Goal: Task Accomplishment & Management: Use online tool/utility

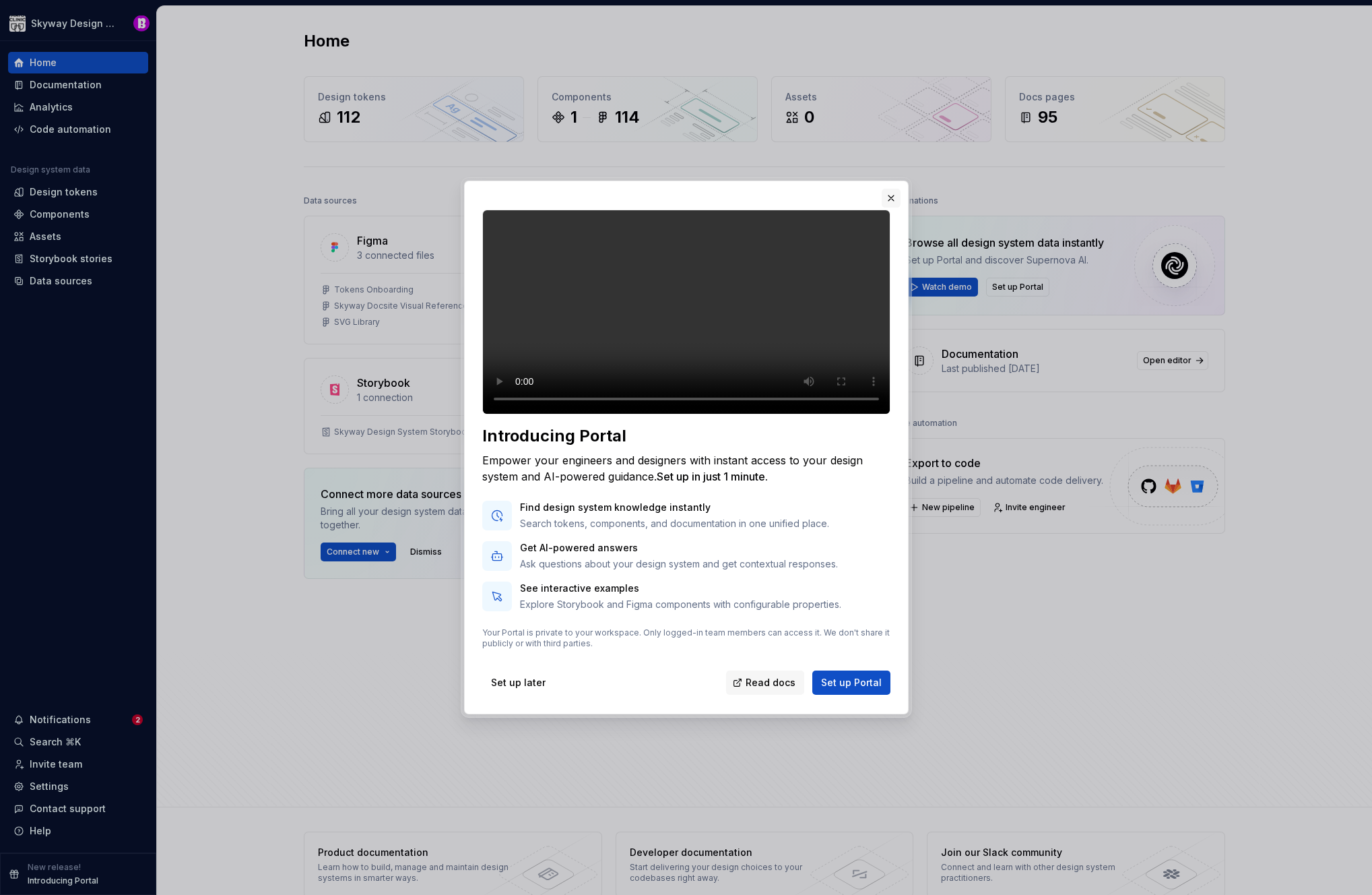
click at [894, 188] on button "button" at bounding box center [891, 198] width 19 height 19
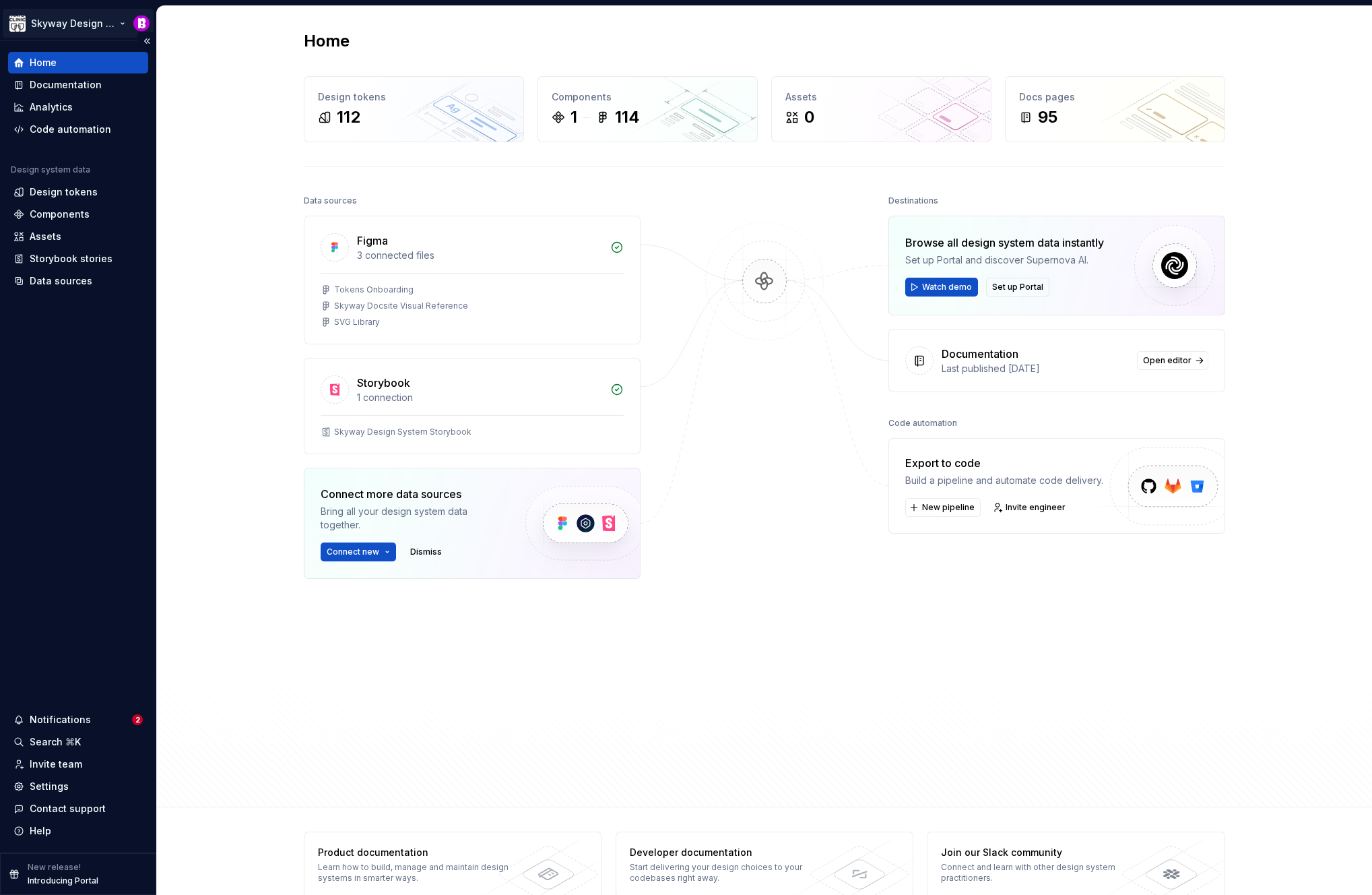
click at [93, 26] on html "Skyway Design System Home Documentation Analytics Code automation Design system…" at bounding box center [686, 448] width 1372 height 895
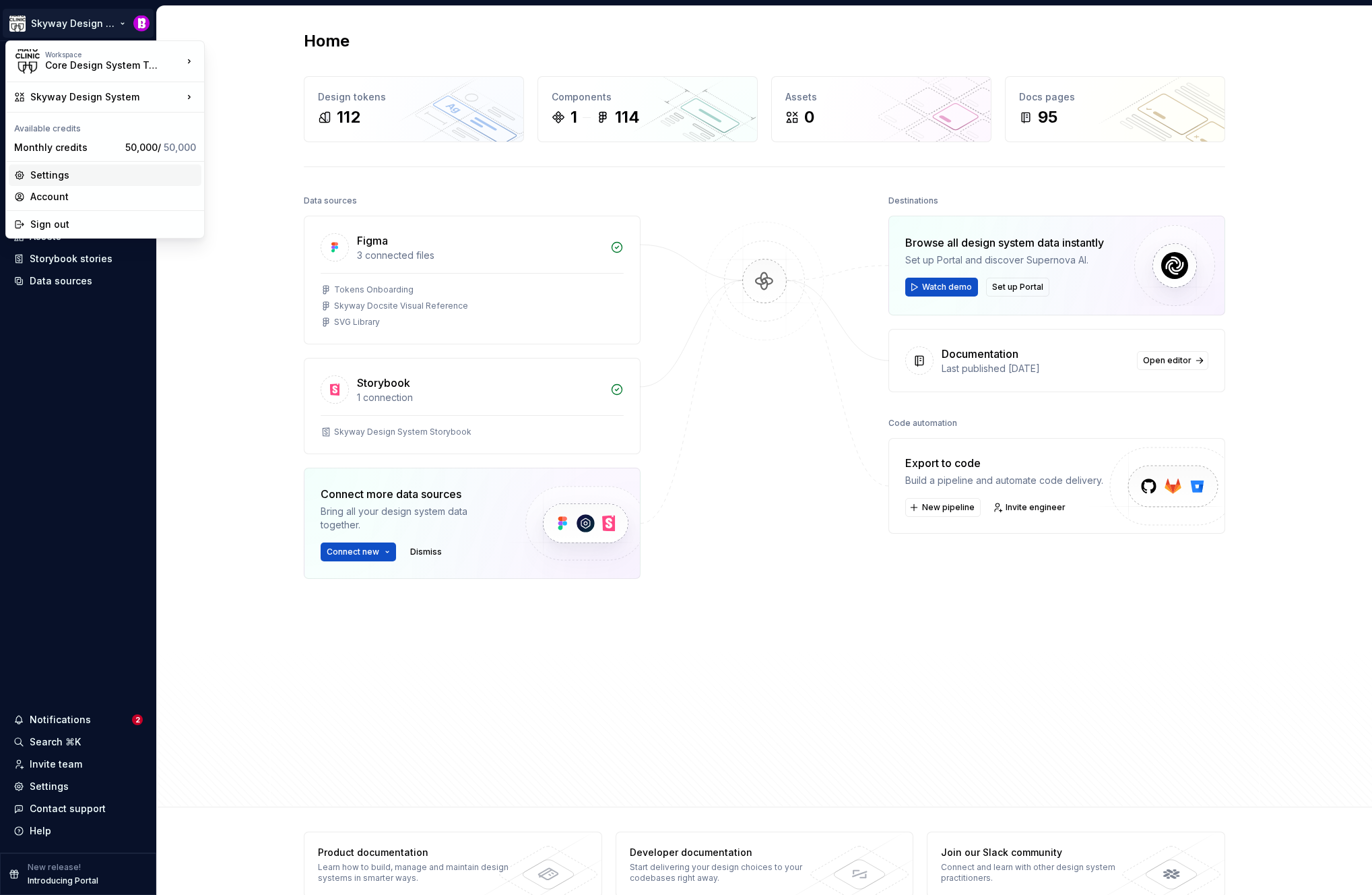
click at [46, 169] on div "Settings" at bounding box center [113, 175] width 166 height 13
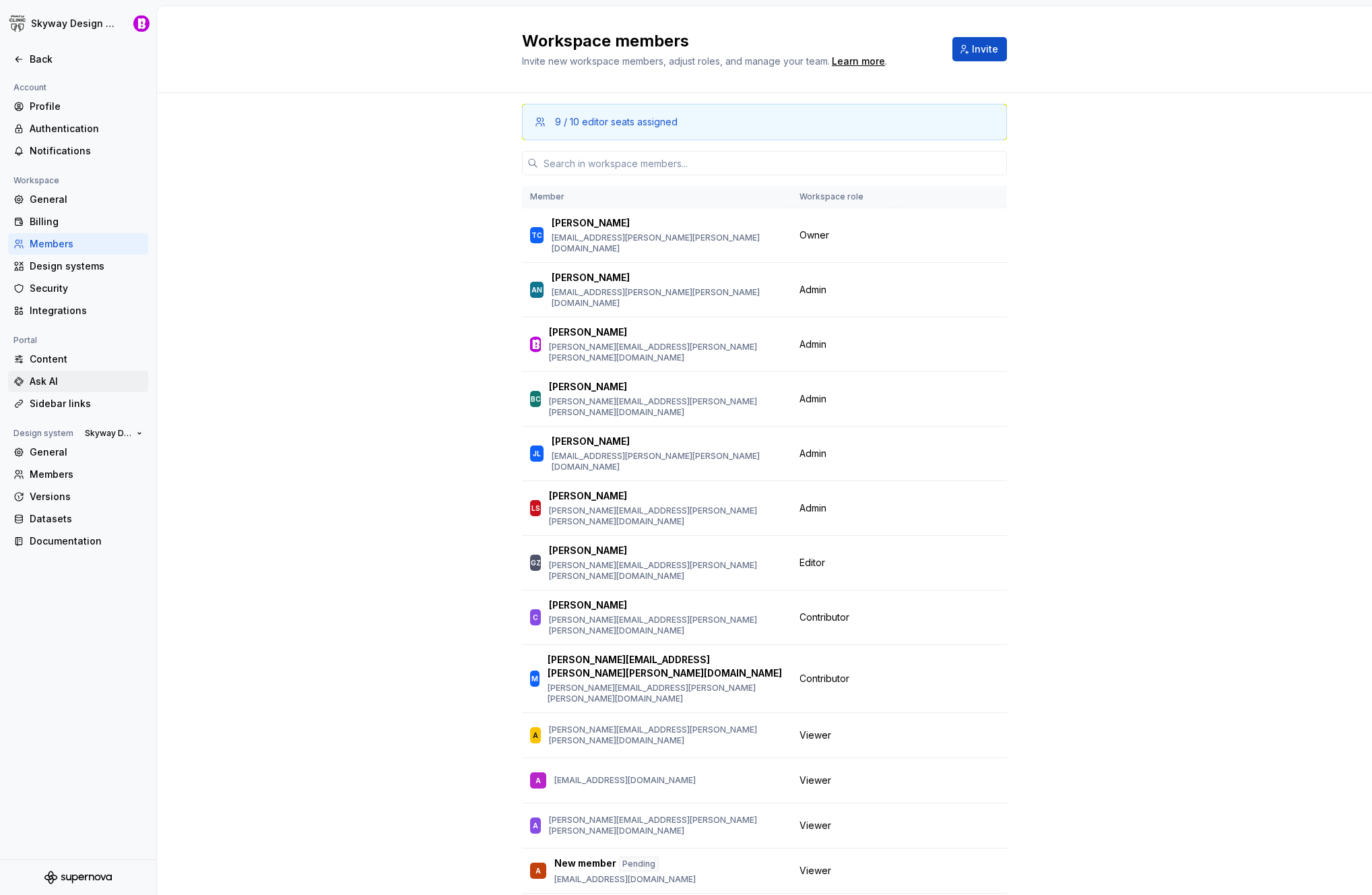
click at [42, 379] on div "Ask AI" at bounding box center [86, 381] width 113 height 13
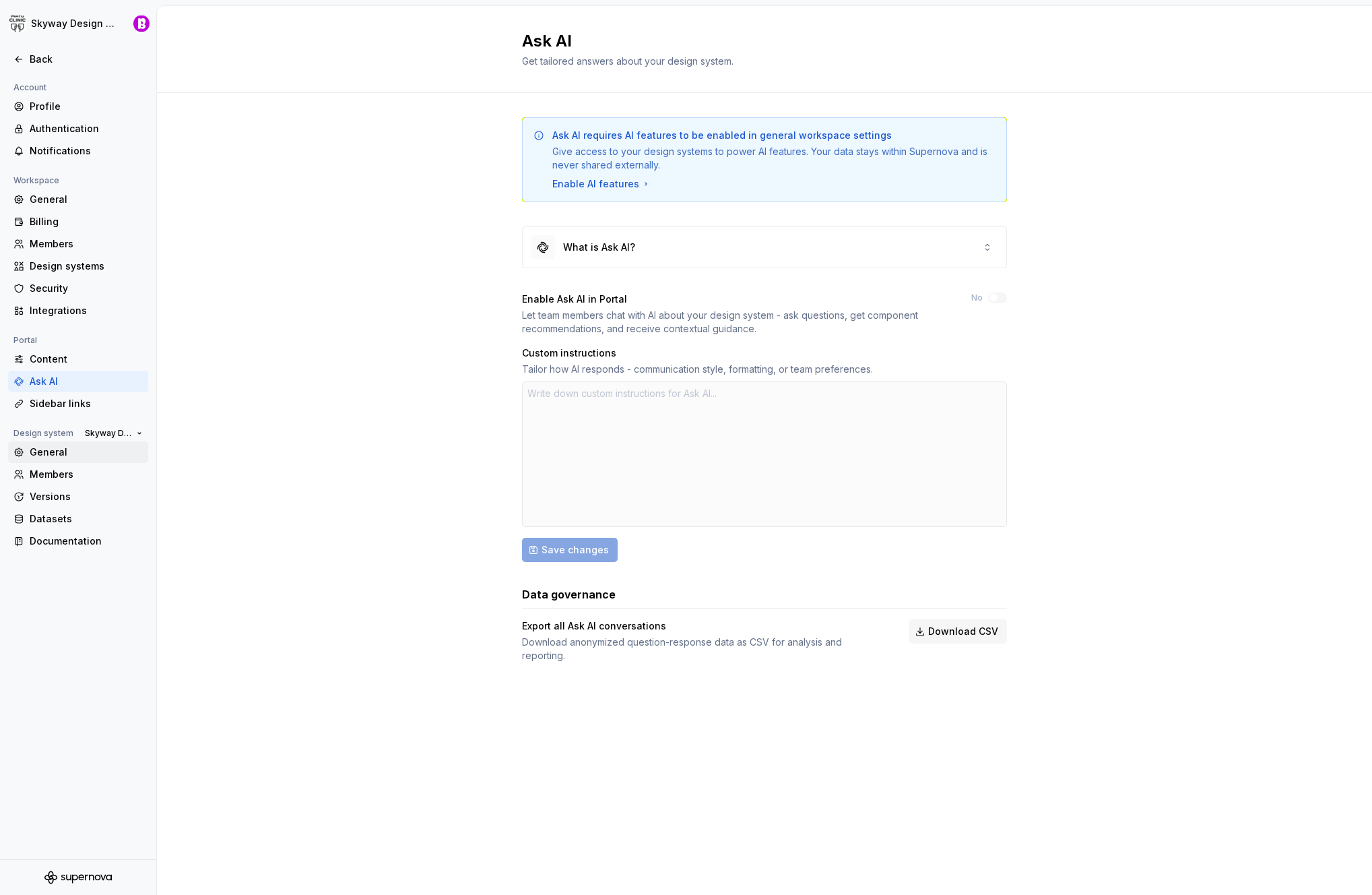
click at [66, 455] on div "General" at bounding box center [86, 452] width 113 height 13
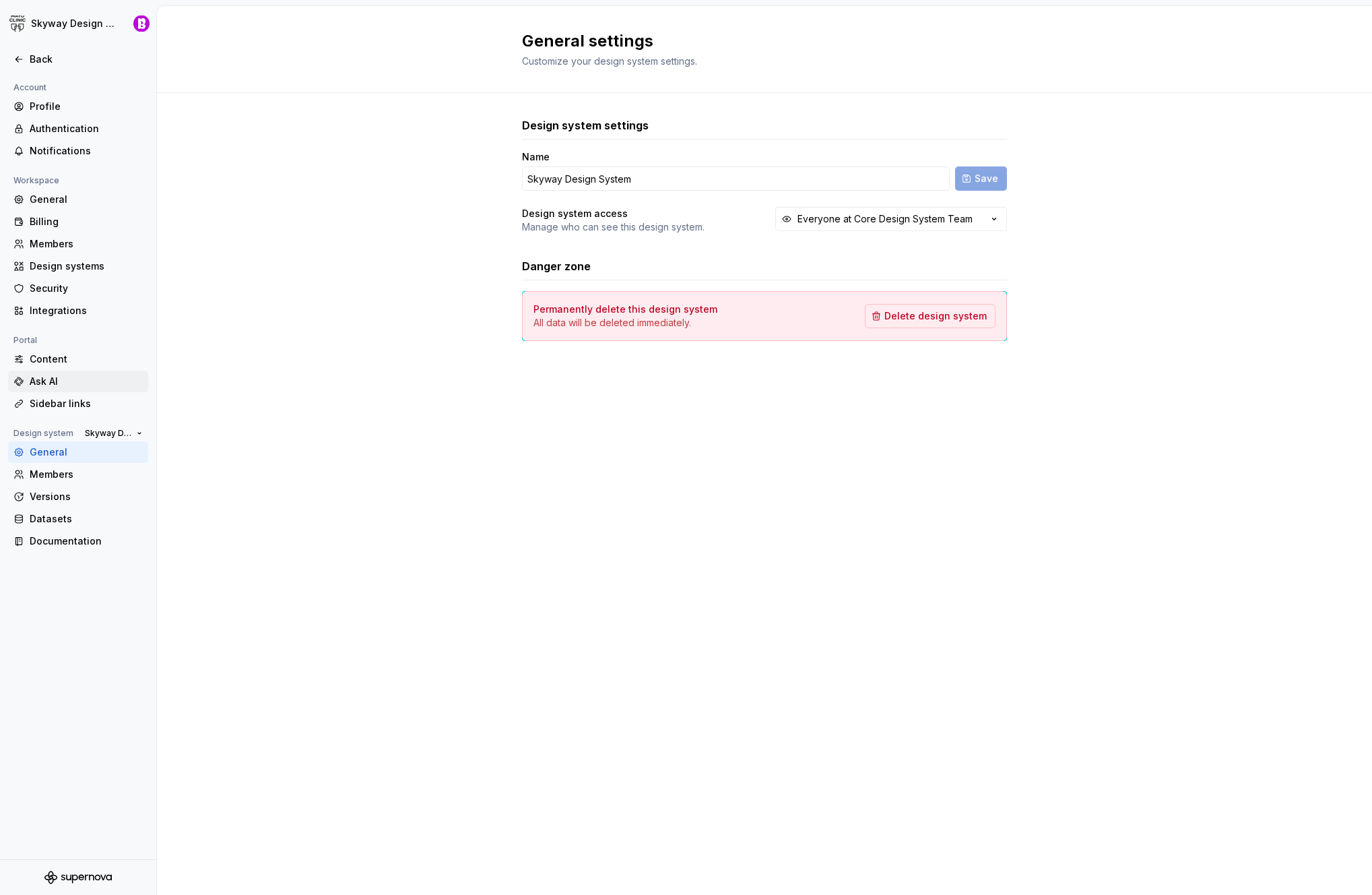
click at [55, 380] on div "Ask AI" at bounding box center [86, 381] width 113 height 13
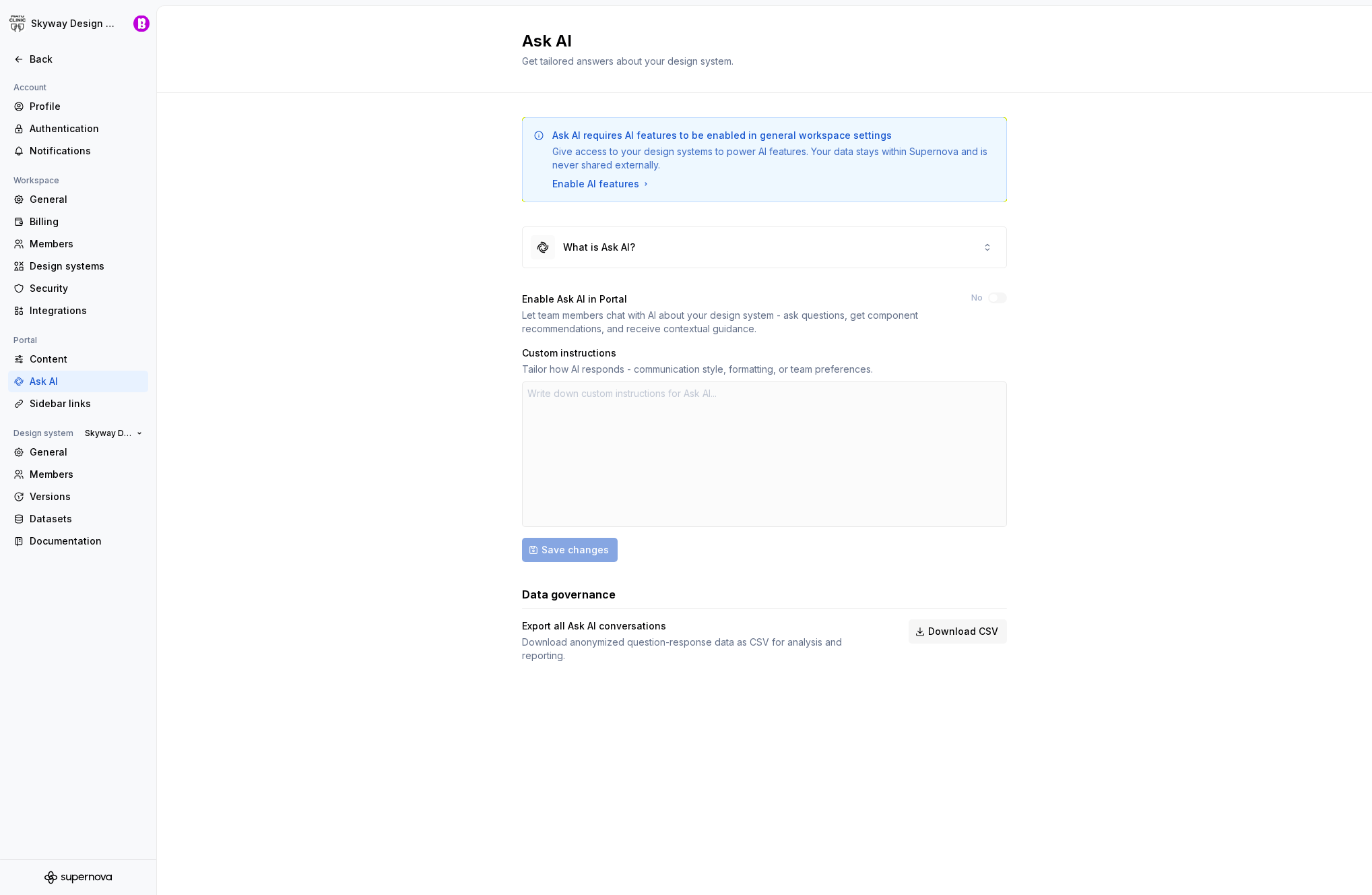
click at [1150, 270] on div "Ask AI requires AI features to be enabled in general workspace settings Give ac…" at bounding box center [764, 403] width 1215 height 620
type textarea "*"
